Goal: Transaction & Acquisition: Book appointment/travel/reservation

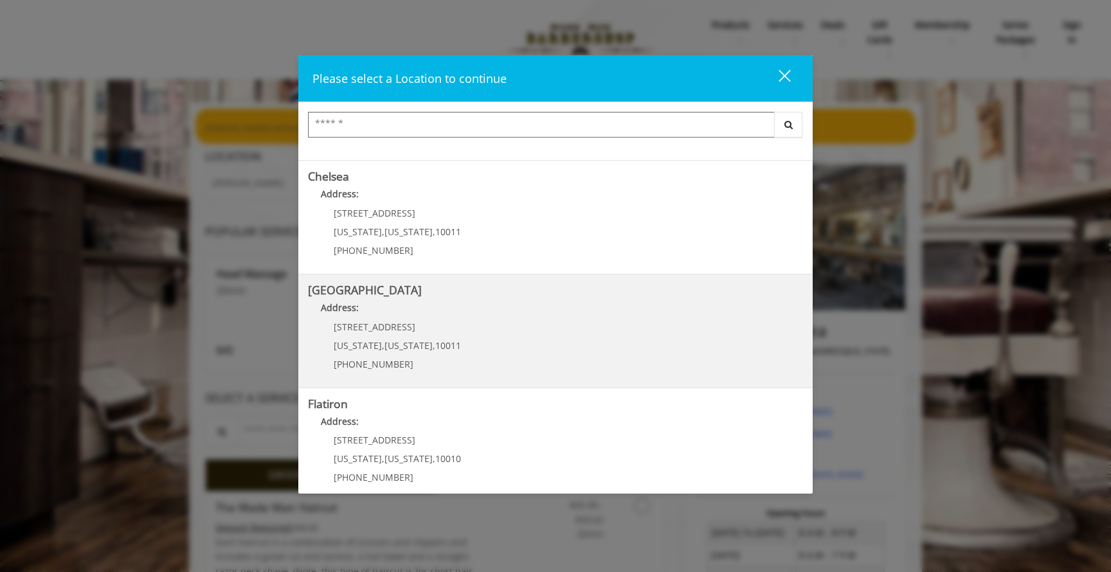
scroll to position [91, 0]
click at [424, 330] on p "[STREET_ADDRESS]" at bounding box center [397, 332] width 127 height 10
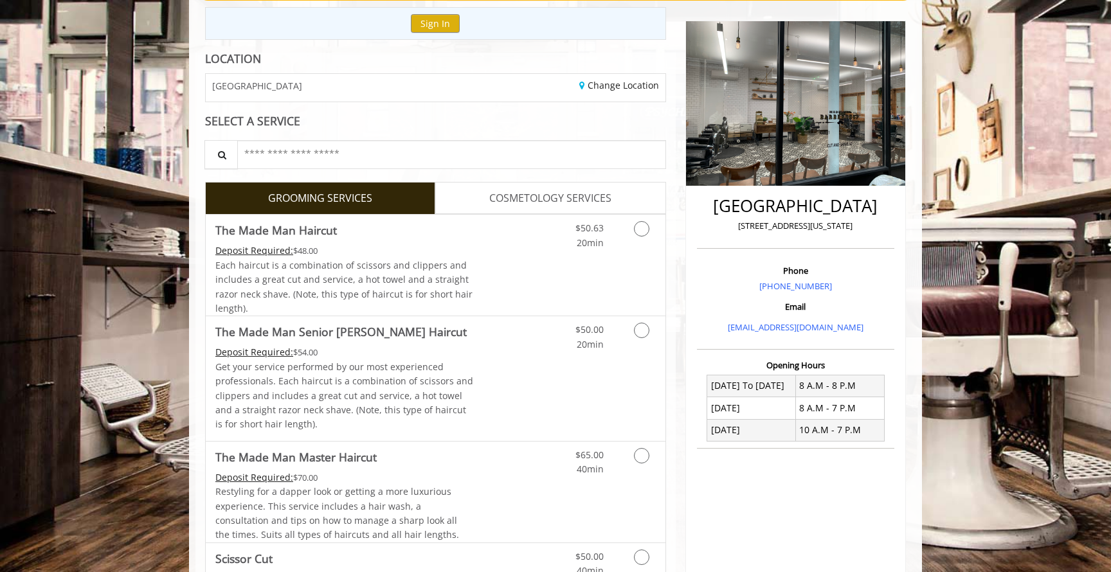
scroll to position [98, 0]
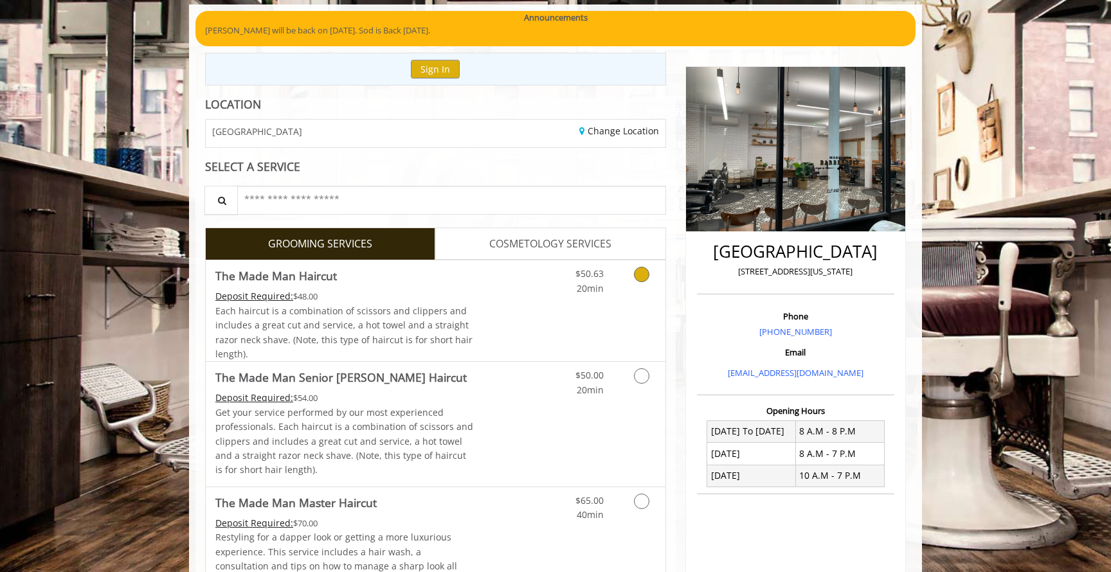
click at [642, 279] on icon "Grooming services" at bounding box center [641, 274] width 15 height 15
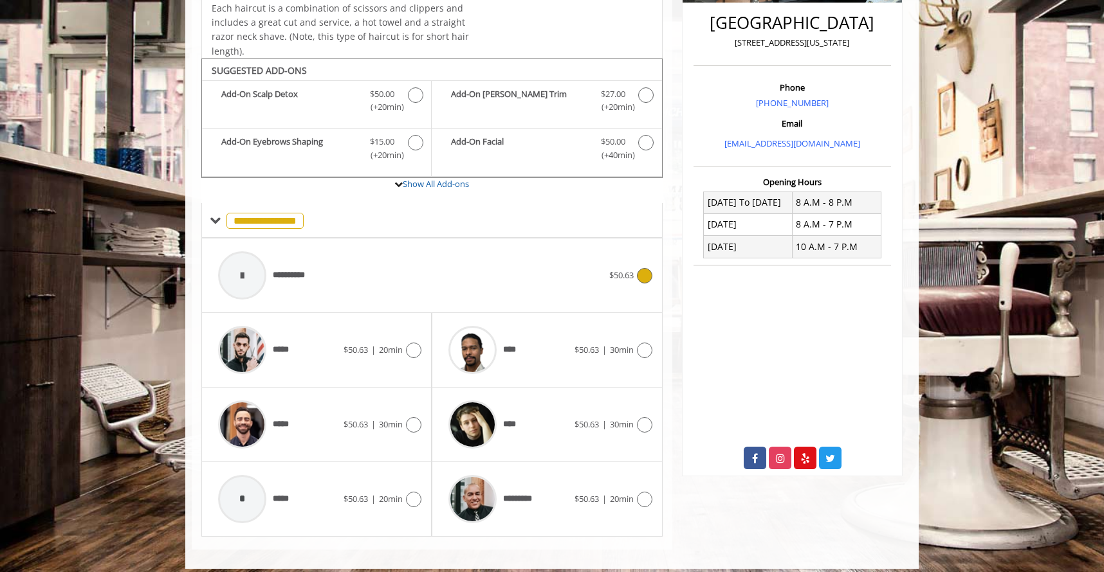
scroll to position [336, 0]
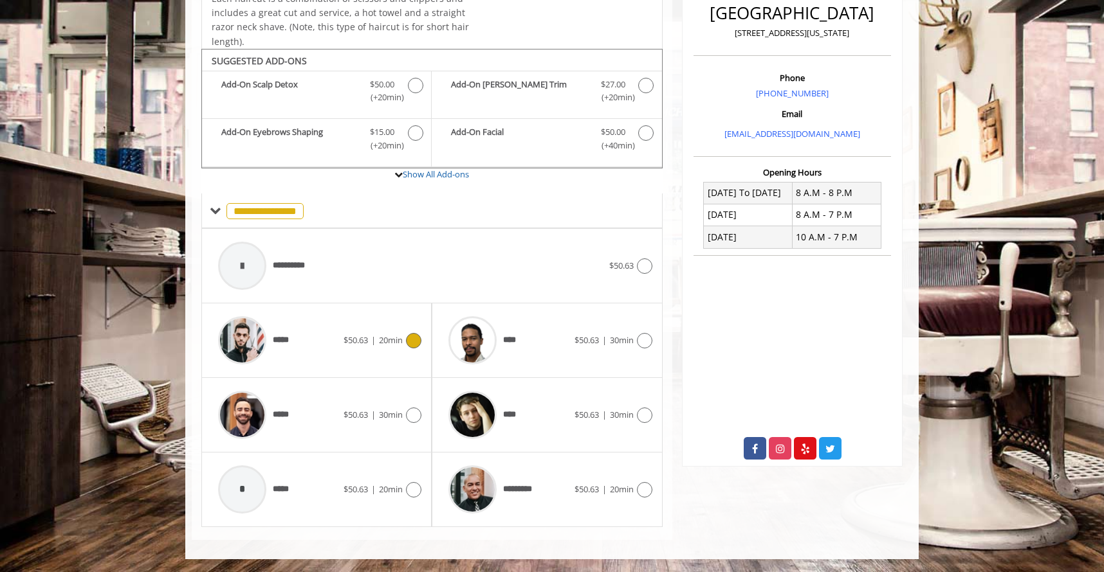
click at [410, 338] on icon at bounding box center [413, 340] width 15 height 15
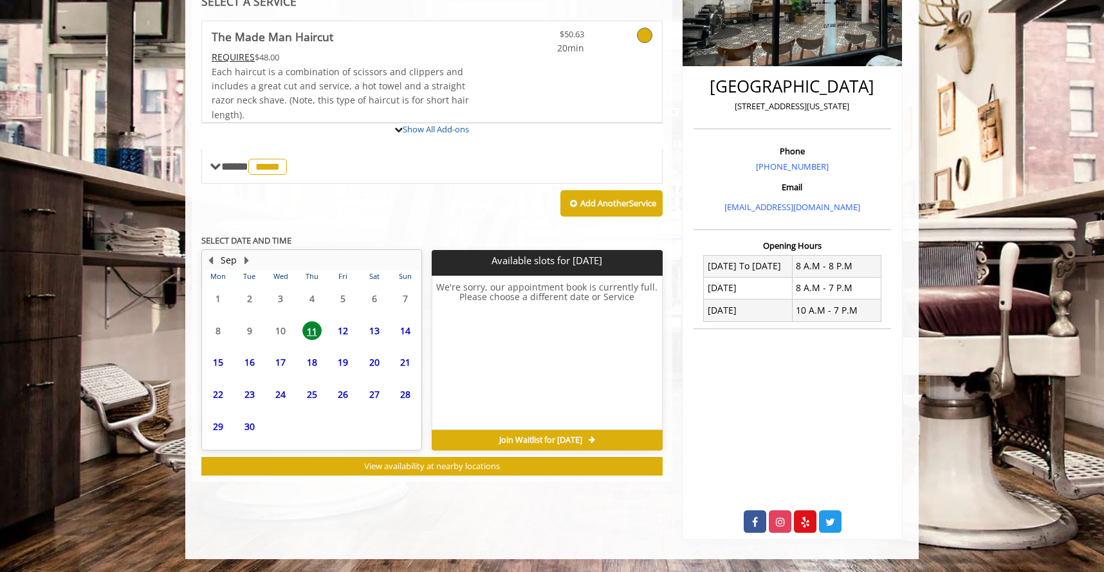
scroll to position [322, 0]
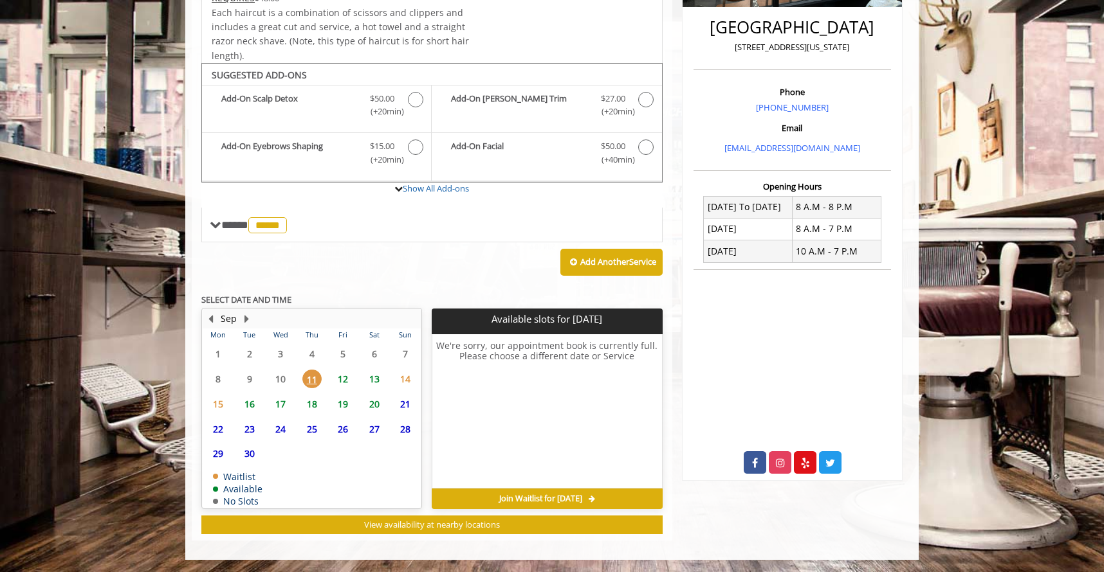
click at [341, 376] on span "12" at bounding box center [342, 379] width 19 height 19
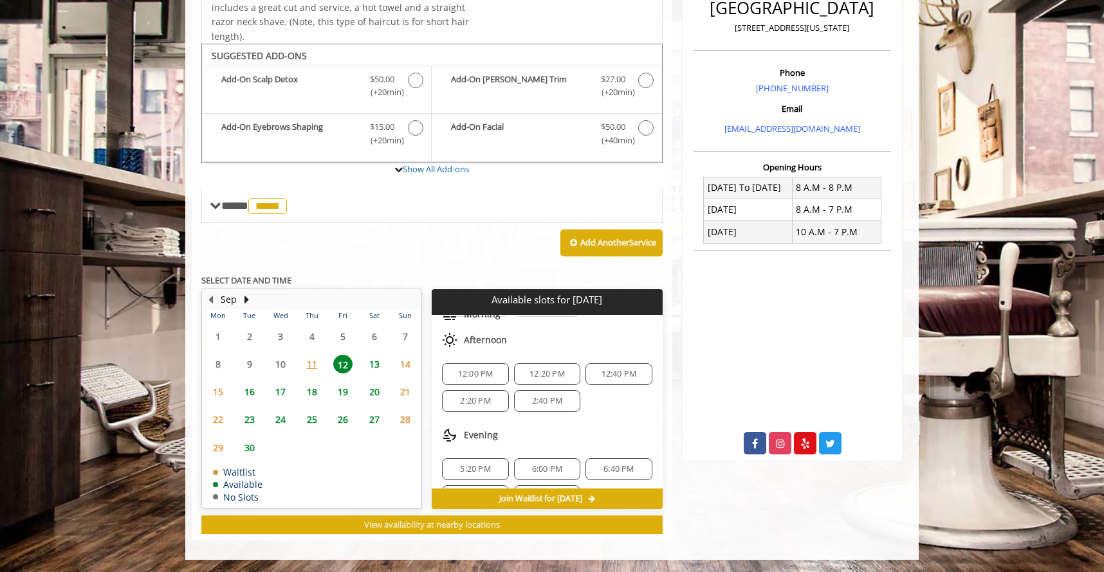
scroll to position [139, 0]
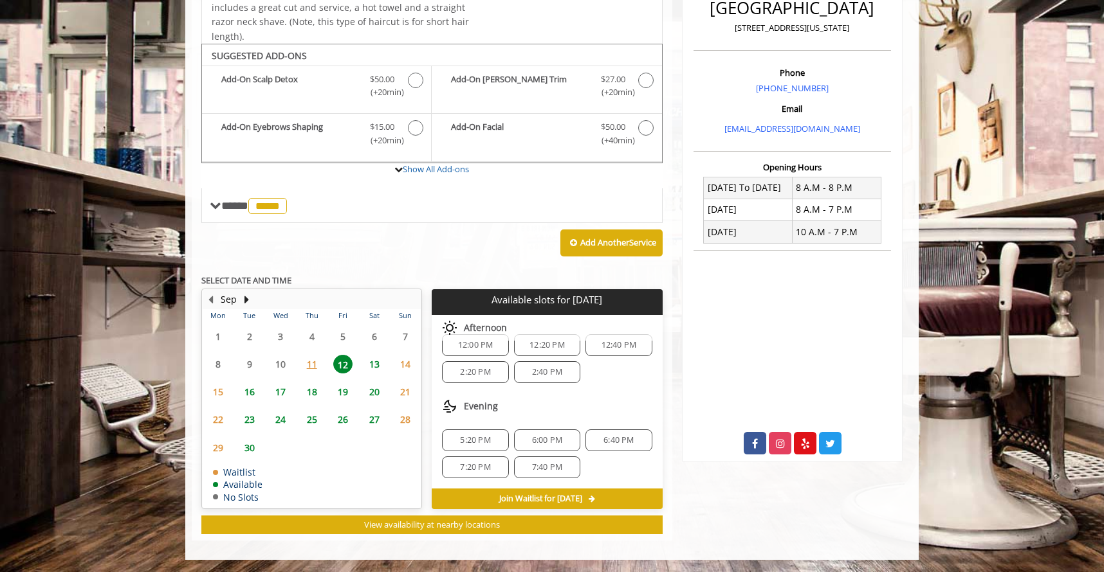
click at [603, 442] on span "6:40 PM" at bounding box center [618, 440] width 30 height 10
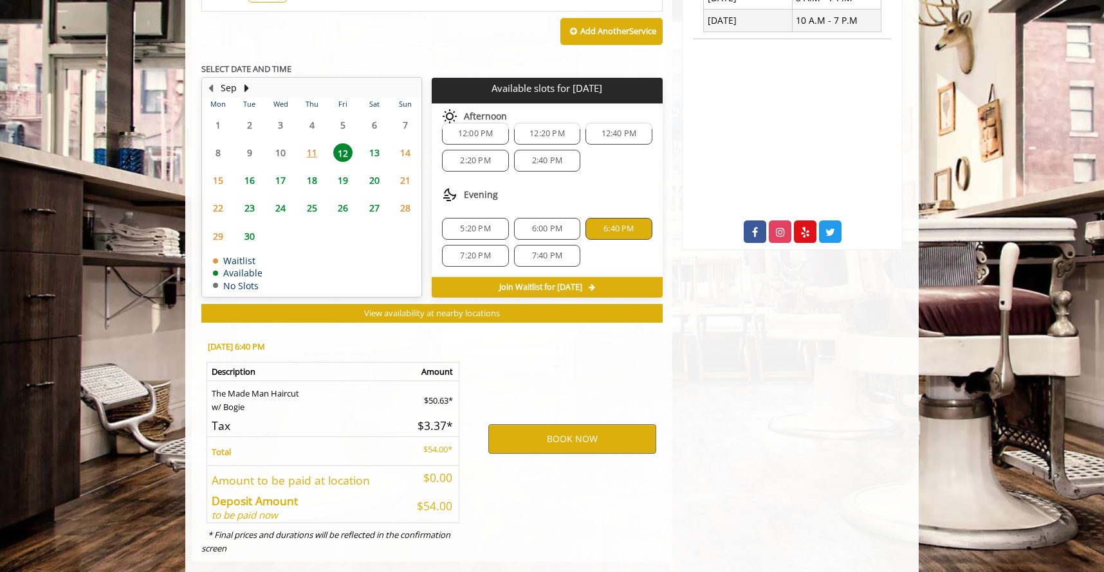
scroll to position [574, 0]
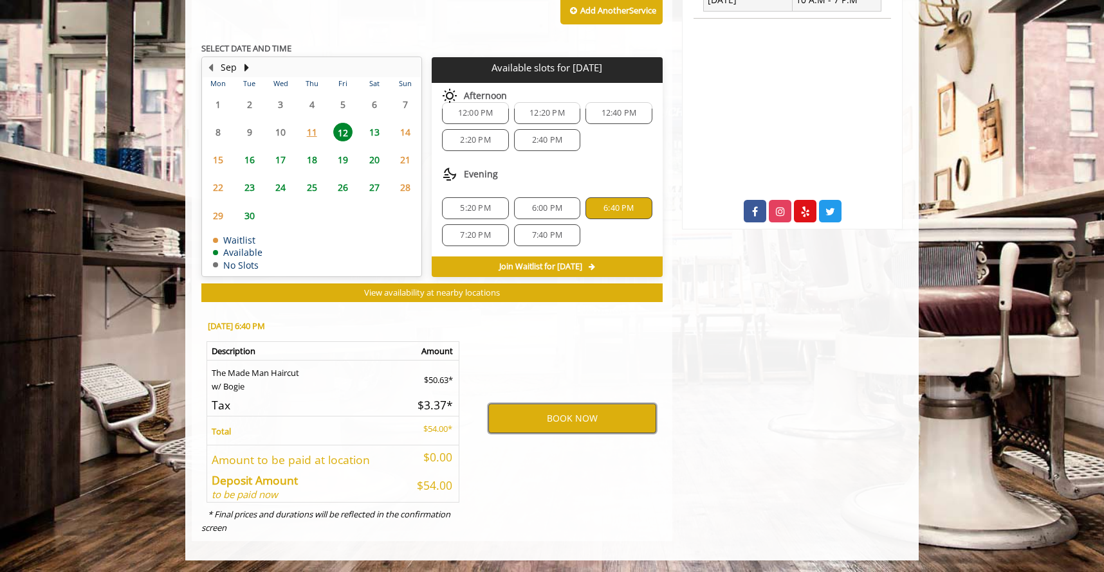
click at [542, 418] on button "BOOK NOW" at bounding box center [572, 419] width 168 height 30
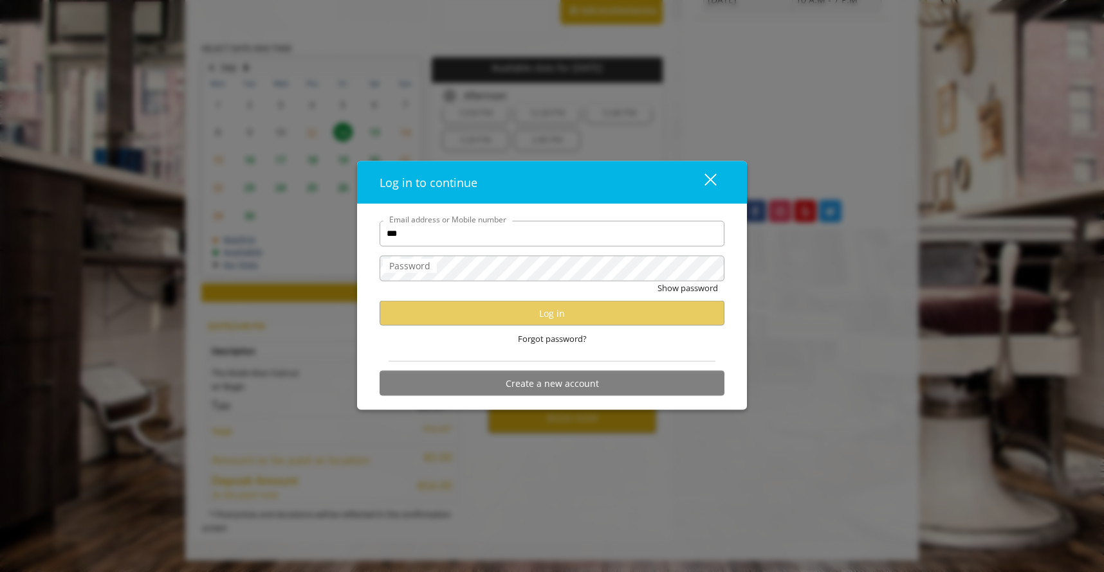
type input "**********"
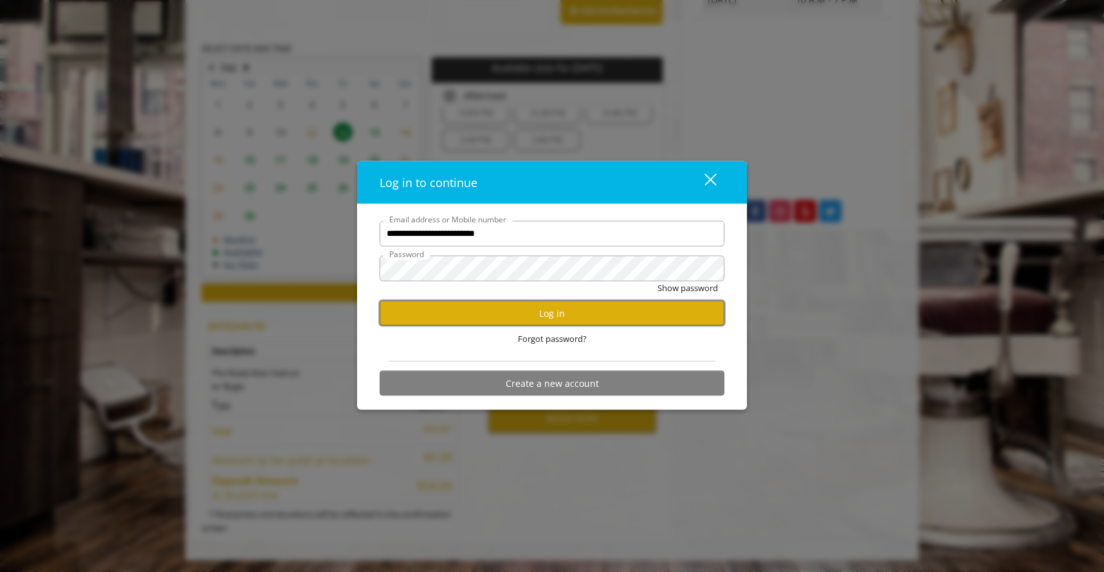
click at [516, 318] on button "Log in" at bounding box center [551, 313] width 345 height 25
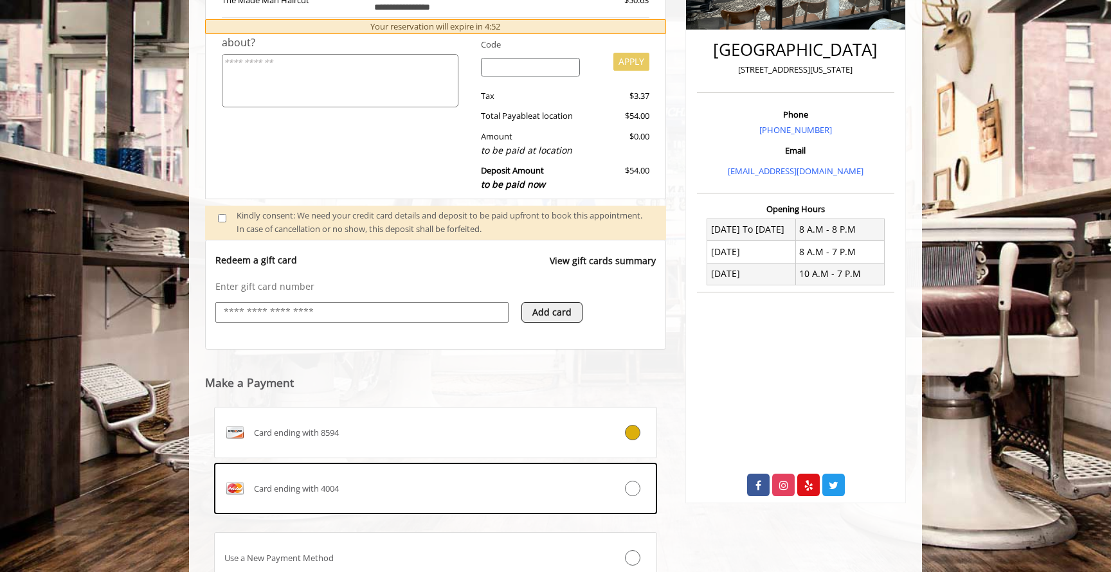
scroll to position [300, 0]
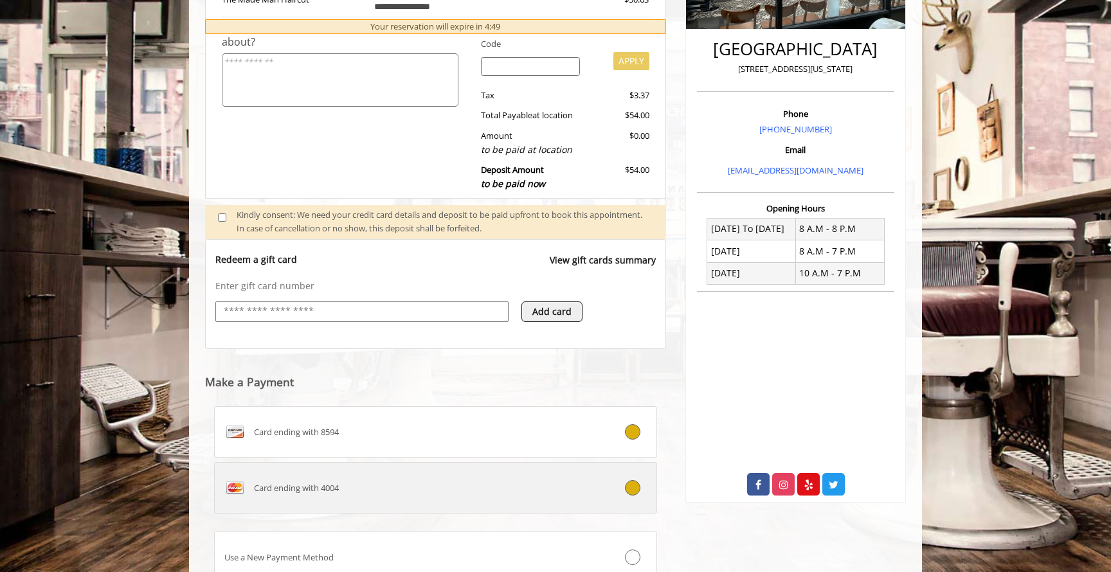
click at [496, 486] on div "Card ending with 4004" at bounding box center [399, 488] width 368 height 21
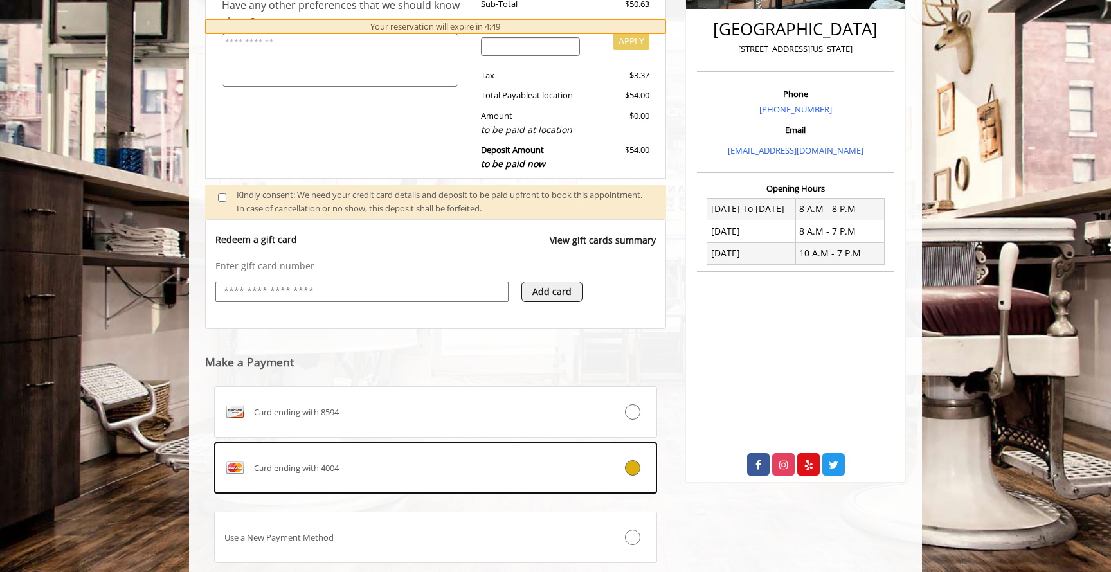
scroll to position [405, 0]
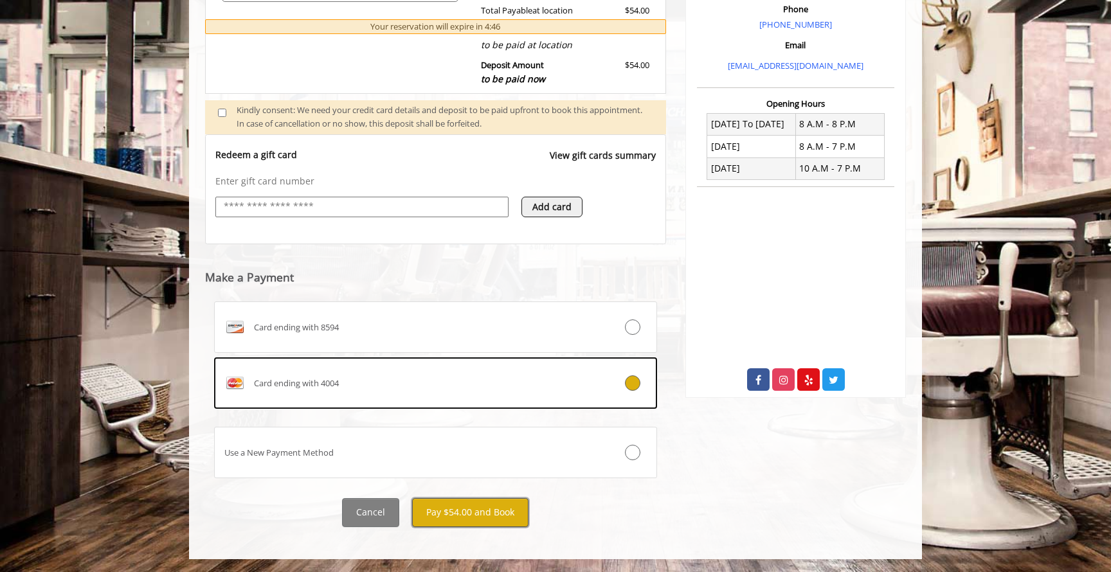
click at [466, 517] on button "Pay $54.00 and Book" at bounding box center [470, 512] width 116 height 29
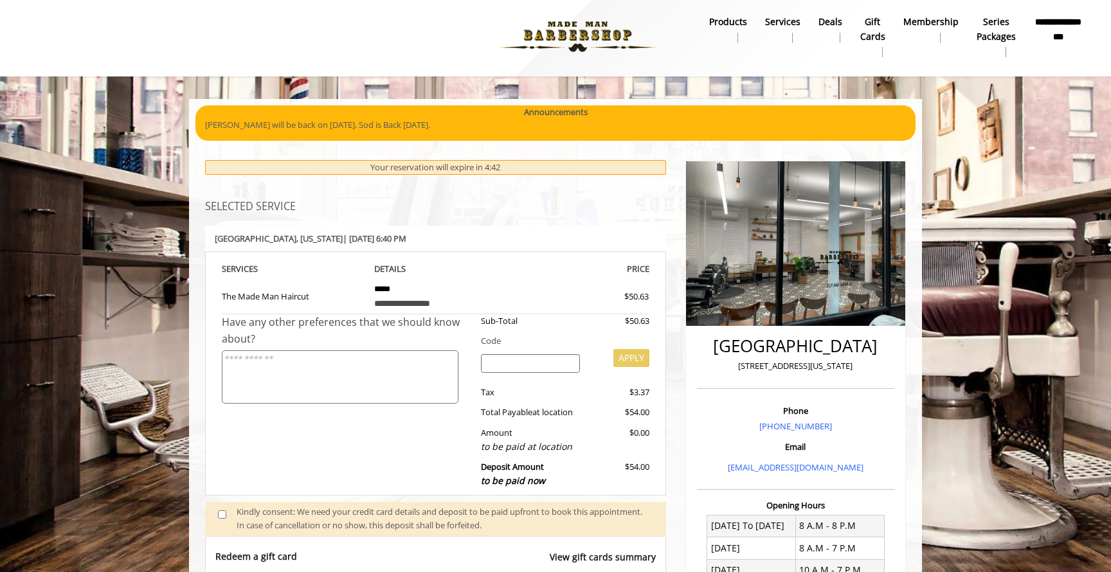
scroll to position [0, 0]
